Goal: Task Accomplishment & Management: Complete application form

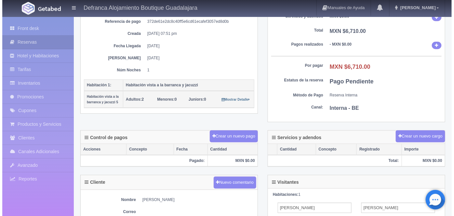
scroll to position [88, 0]
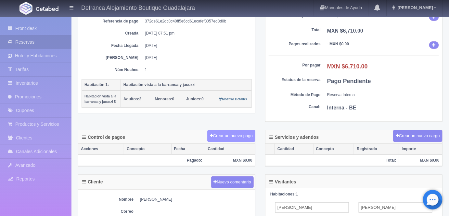
click at [232, 133] on button "Crear un nuevo pago" at bounding box center [231, 136] width 48 height 12
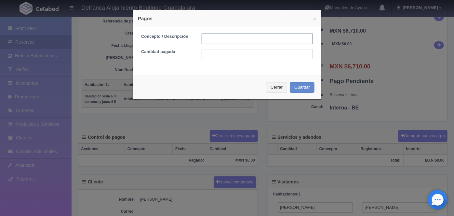
click at [212, 40] on input "text" at bounding box center [257, 38] width 111 height 10
type input "HOSPEDAJE PAGADO CON TARJETA"
click at [209, 55] on input "text" at bounding box center [257, 54] width 111 height 10
type input "6710.00"
click at [300, 90] on button "Guardar" at bounding box center [302, 87] width 25 height 11
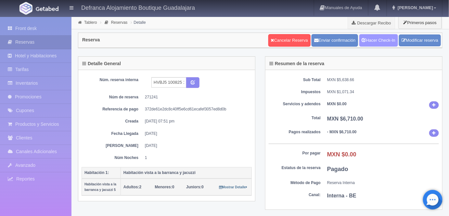
click at [377, 39] on link "Hacer Check-In" at bounding box center [379, 40] width 39 height 12
click at [90, 23] on link "Tablero" at bounding box center [90, 22] width 13 height 5
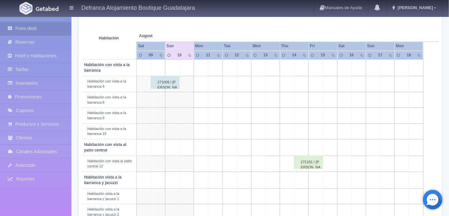
scroll to position [104, 0]
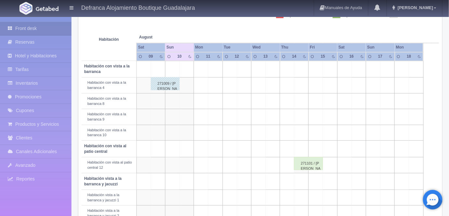
click at [188, 83] on td at bounding box center [187, 85] width 14 height 16
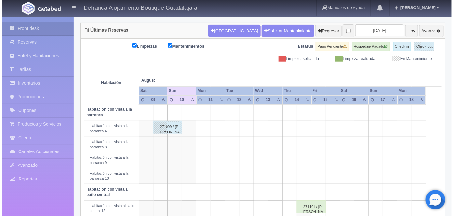
scroll to position [0, 0]
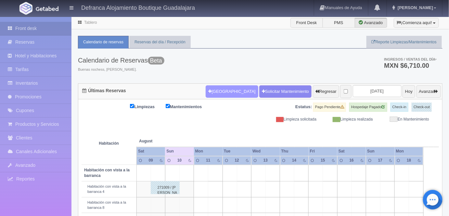
click at [215, 91] on button "[GEOGRAPHIC_DATA]" at bounding box center [232, 91] width 52 height 12
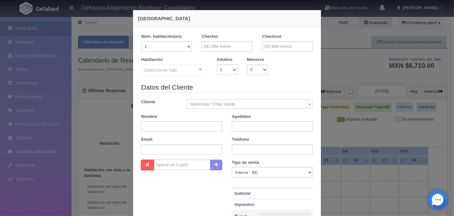
checkbox input "false"
click at [208, 47] on input "text" at bounding box center [227, 46] width 51 height 10
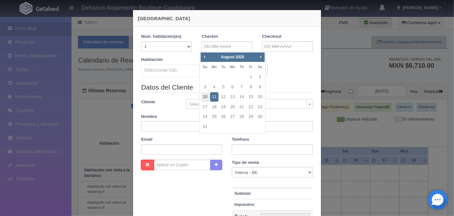
click at [206, 98] on link "10" at bounding box center [205, 96] width 8 height 9
type input "10-08-2025"
checkbox input "false"
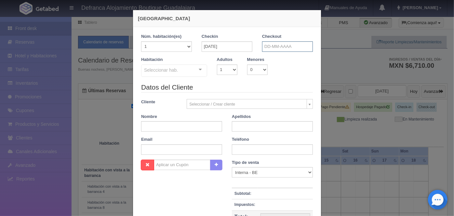
click at [267, 47] on input "text" at bounding box center [287, 46] width 51 height 10
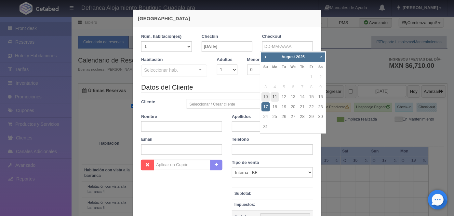
click at [275, 98] on link "11" at bounding box center [275, 96] width 8 height 9
type input "11-08-2025"
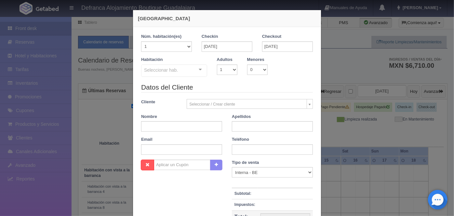
checkbox input "false"
click at [232, 69] on select "1 2 3 4 5 6 7 8 9 10" at bounding box center [227, 69] width 20 height 10
select select "2"
click at [217, 64] on select "1 2 3 4 5 6 7 8 9 10" at bounding box center [227, 69] width 20 height 10
click at [198, 72] on div at bounding box center [200, 70] width 13 height 10
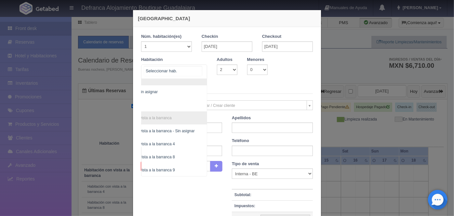
scroll to position [98, 33]
click at [167, 142] on span "Habitación con vista a la barranca 4" at bounding box center [144, 143] width 62 height 5
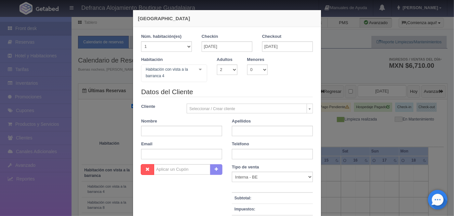
checkbox input "false"
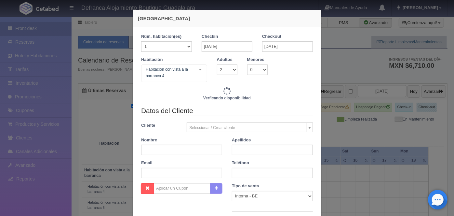
type input "6110.00"
checkbox input "false"
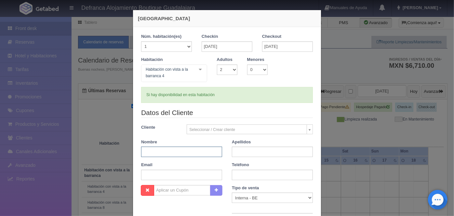
click at [151, 150] on input "text" at bounding box center [181, 151] width 81 height 10
type input "ESMERALDA"
click at [240, 151] on input "text" at bounding box center [272, 151] width 81 height 10
type input "BERNAL GONZALEZ"
click at [237, 172] on input "text" at bounding box center [272, 174] width 81 height 10
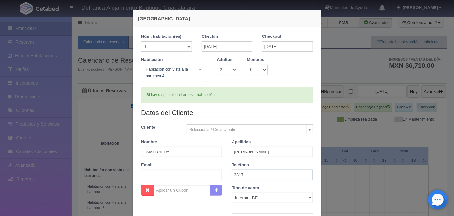
type input "3317-58-8376"
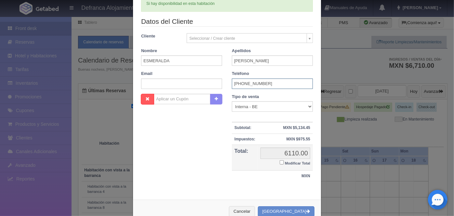
scroll to position [93, 0]
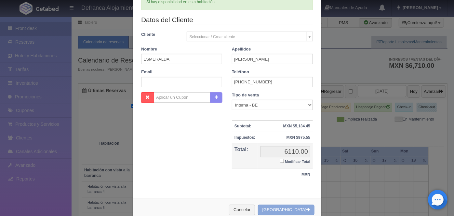
click at [287, 207] on button "[GEOGRAPHIC_DATA]" at bounding box center [286, 209] width 57 height 11
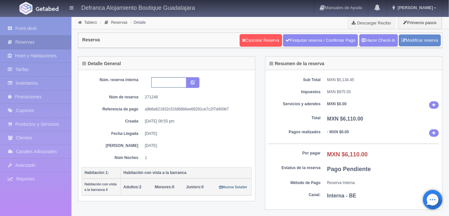
click at [158, 79] on input "text" at bounding box center [169, 82] width 35 height 10
type input "HVB4 100825 110825"
click at [193, 81] on icon "submit" at bounding box center [193, 82] width 4 height 4
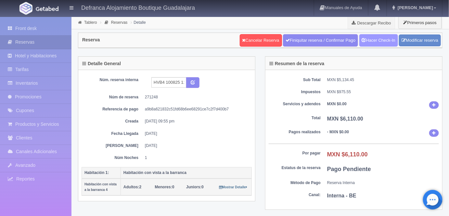
click at [377, 40] on link "Hacer Check-In" at bounding box center [379, 40] width 39 height 12
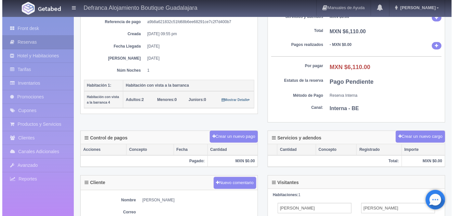
scroll to position [87, 0]
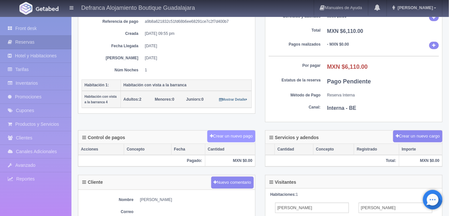
click at [228, 136] on button "Crear un nuevo pago" at bounding box center [231, 136] width 48 height 12
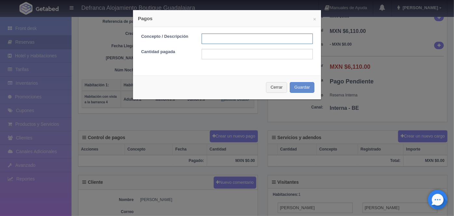
click at [209, 38] on input "text" at bounding box center [257, 38] width 111 height 10
type input "HOSPEDAJE PAGADO CON TARJETA"
click at [206, 55] on input "text" at bounding box center [257, 54] width 111 height 10
type input "6110.00"
click at [299, 87] on button "Guardar" at bounding box center [302, 87] width 25 height 11
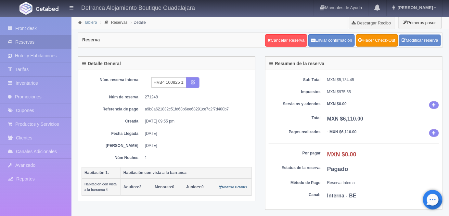
click at [89, 24] on link "Tablero" at bounding box center [90, 22] width 13 height 5
